Goal: Check status: Check status

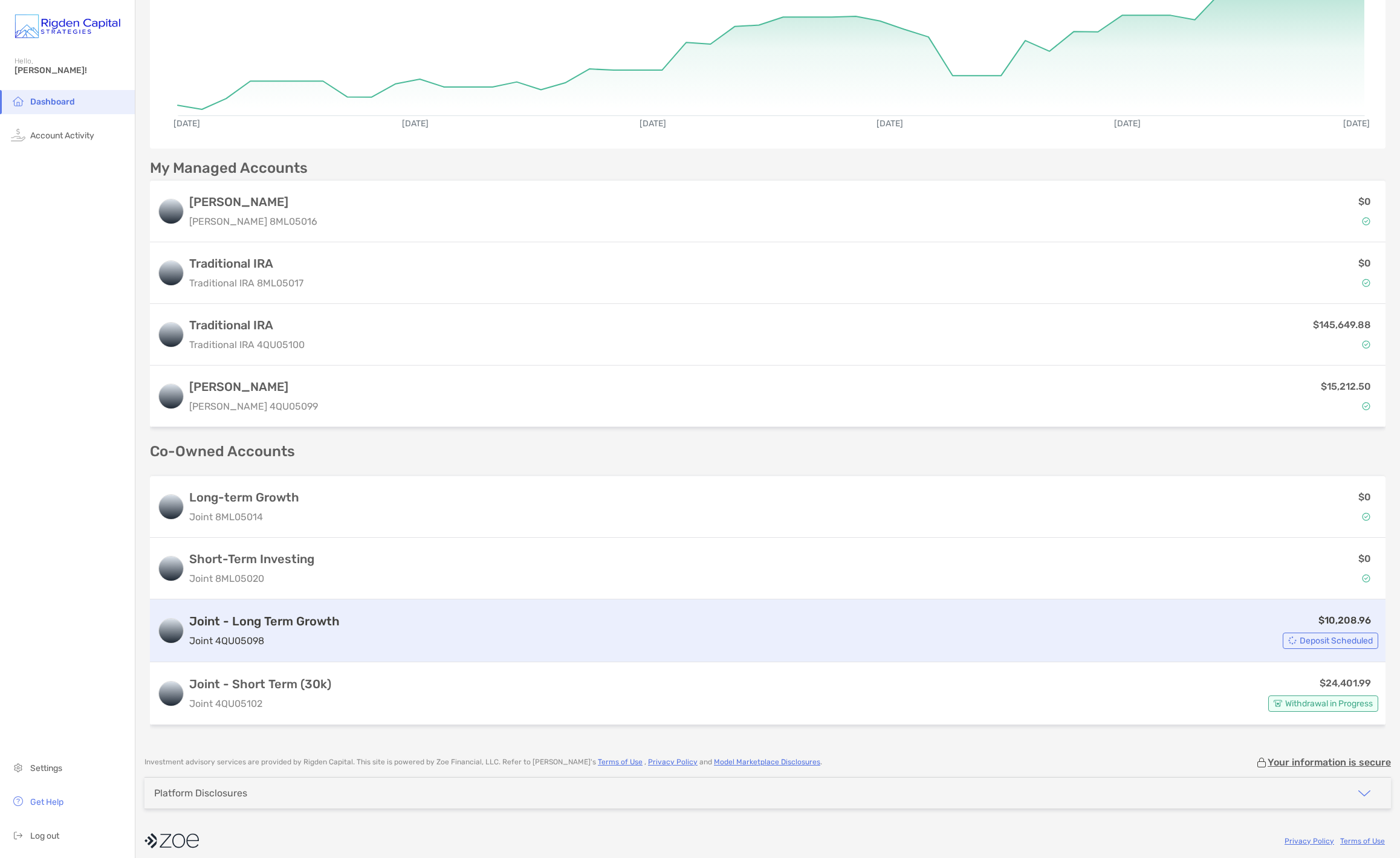
scroll to position [147, 0]
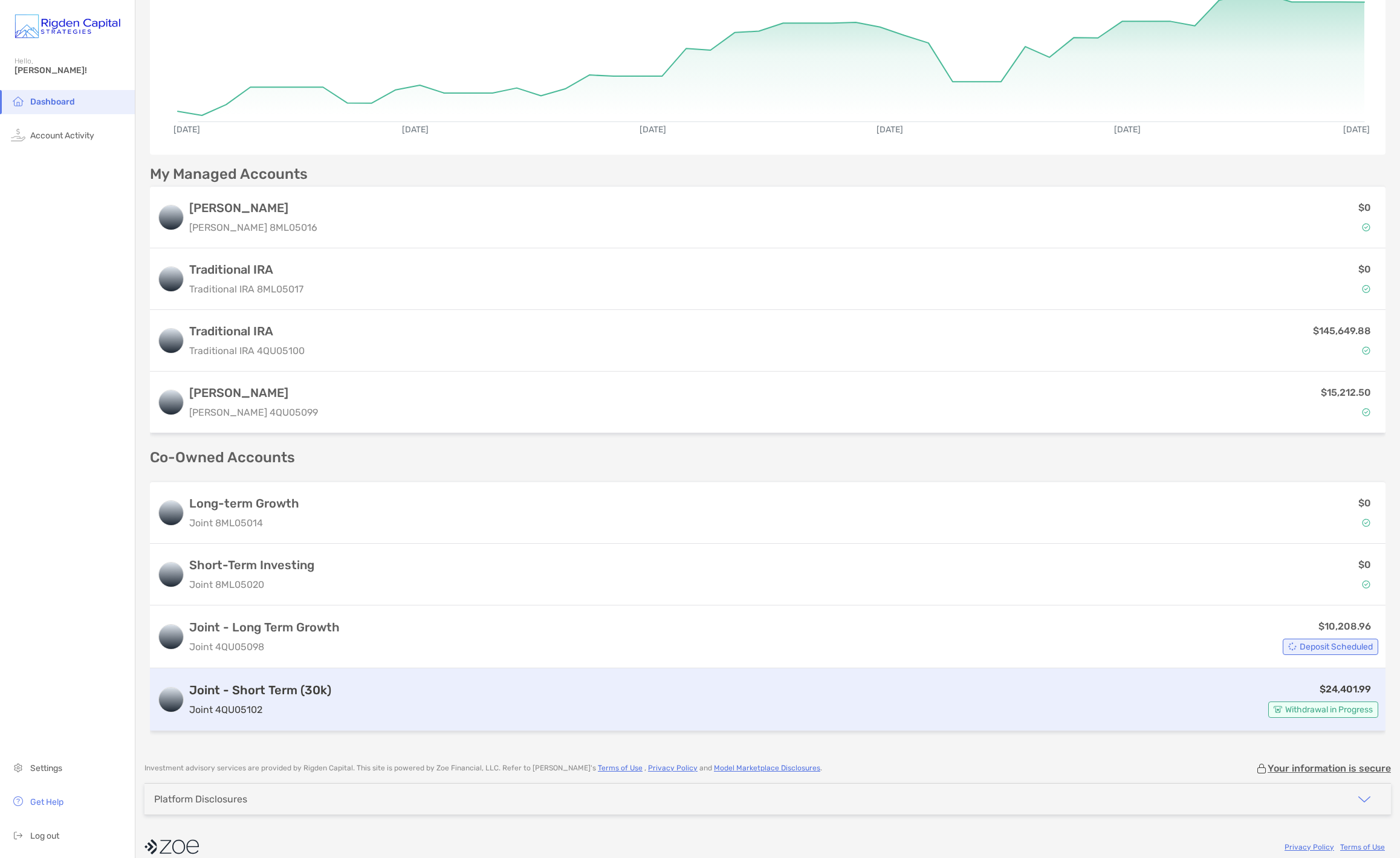
click at [1285, 712] on span "Withdrawal in Progress" at bounding box center [1329, 710] width 88 height 6
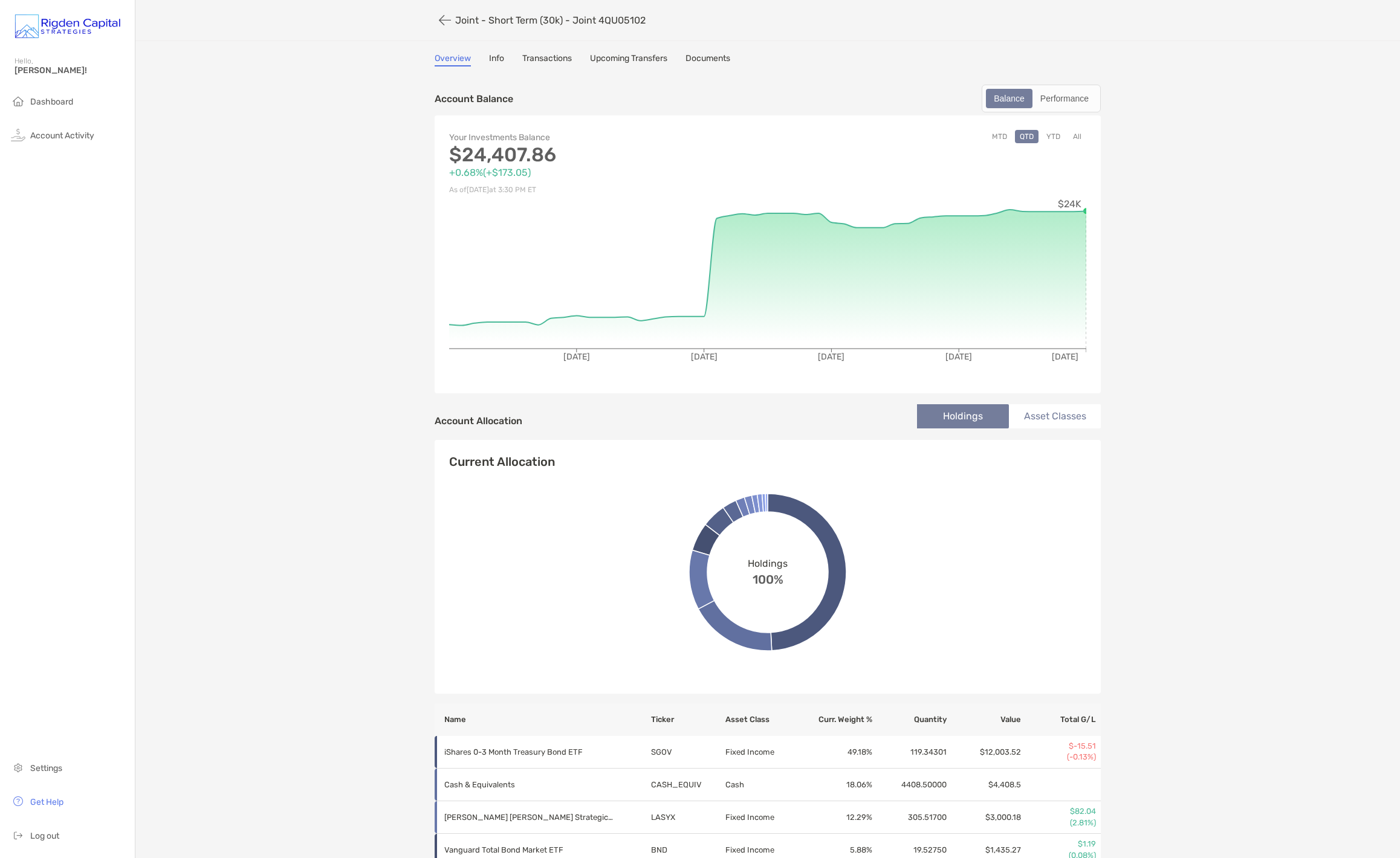
click at [637, 64] on link "Upcoming Transfers" at bounding box center [628, 59] width 78 height 13
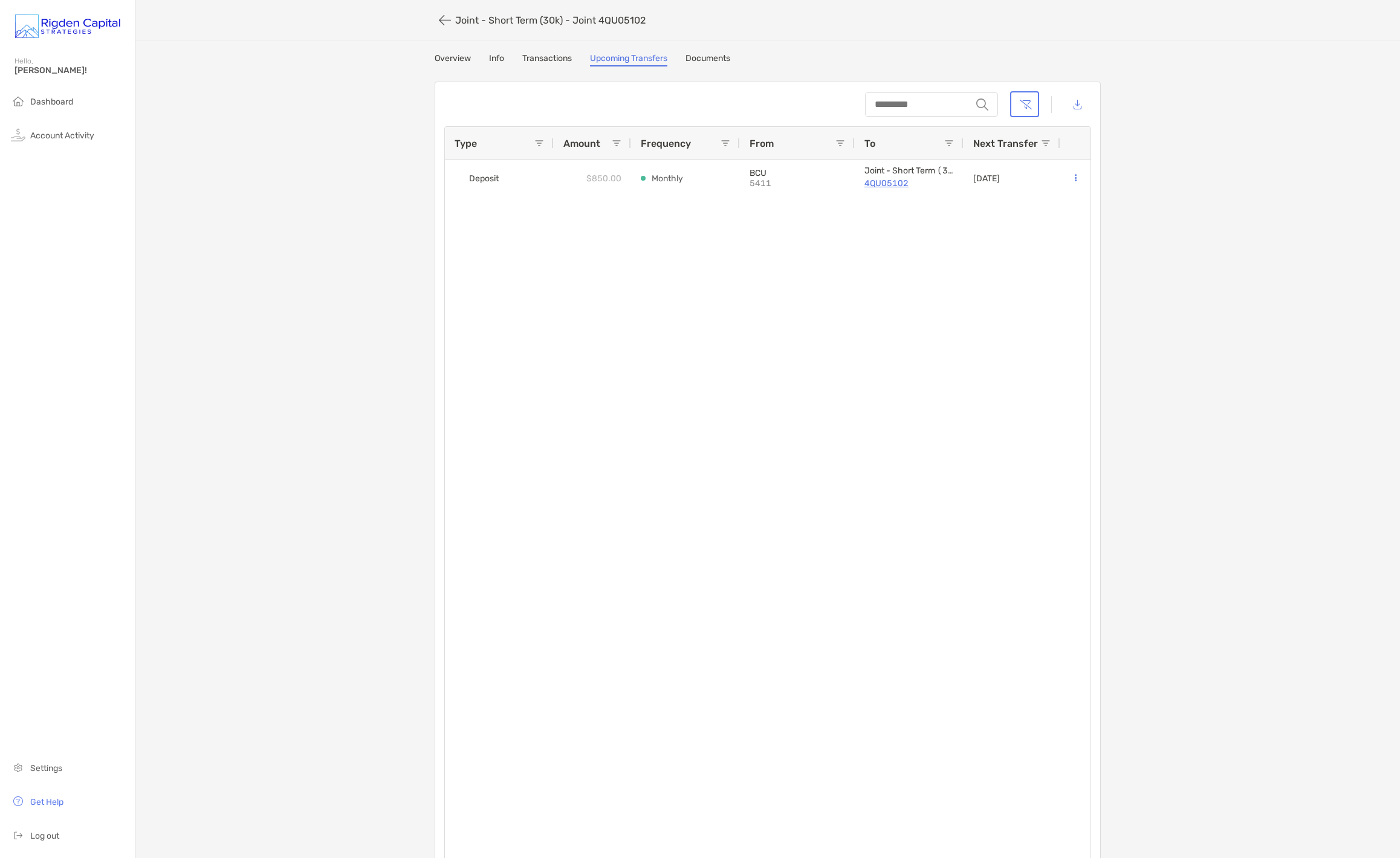
click at [548, 60] on link "Transactions" at bounding box center [547, 59] width 50 height 13
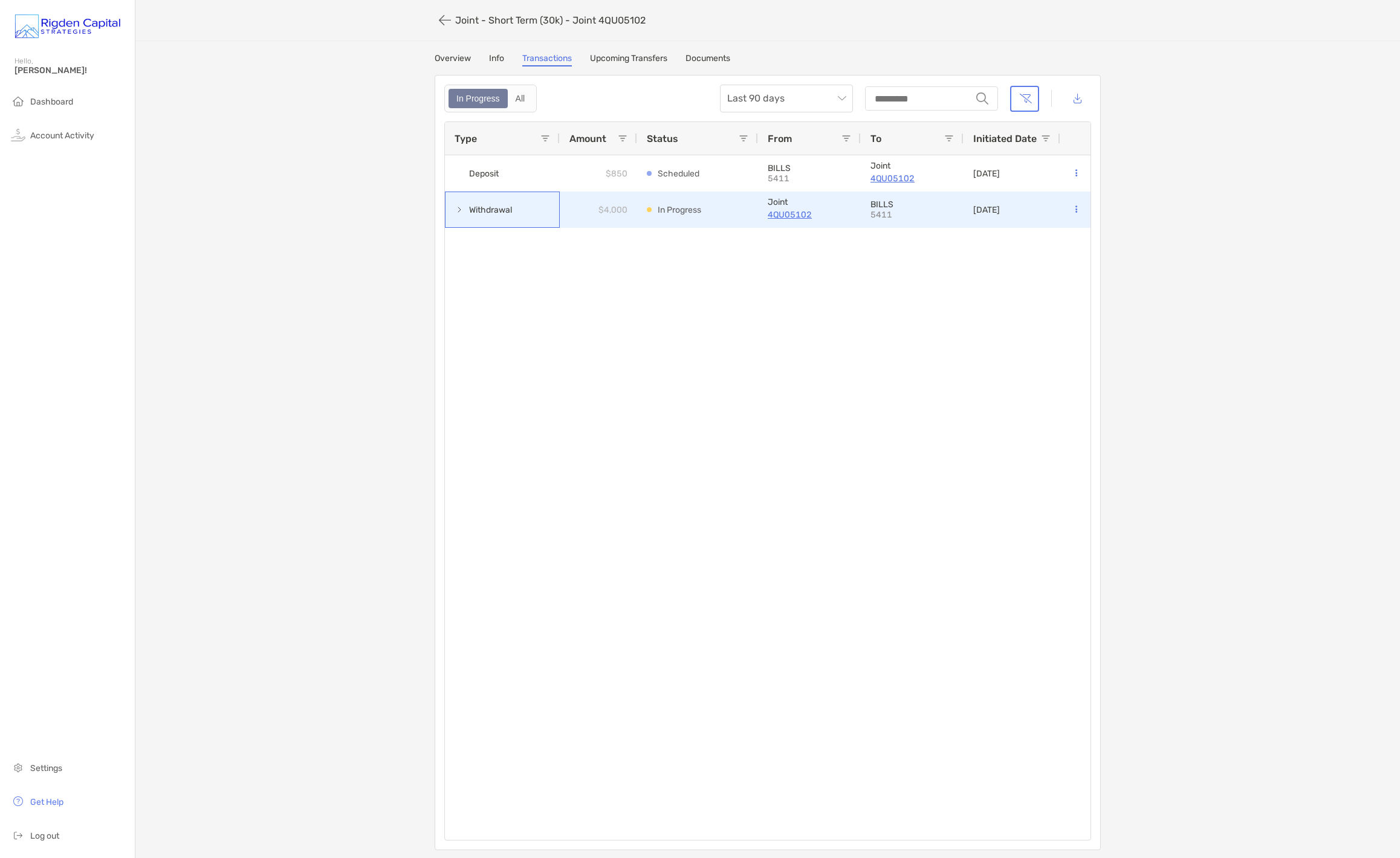
click at [460, 211] on span at bounding box center [459, 209] width 9 height 9
